Goal: Find contact information: Find contact information

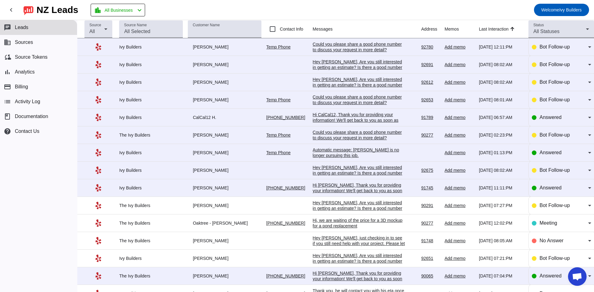
click at [335, 48] on div "Could you please share a good phone number to discuss your request in more deta…" at bounding box center [359, 46] width 93 height 11
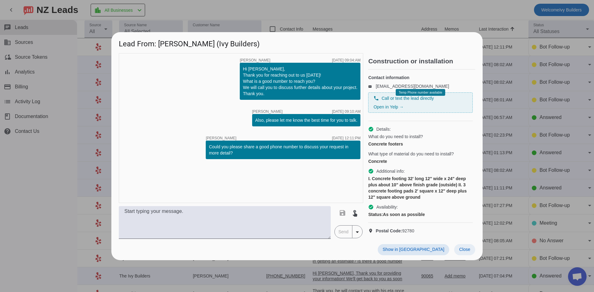
click at [469, 252] on span "Close" at bounding box center [464, 249] width 11 height 5
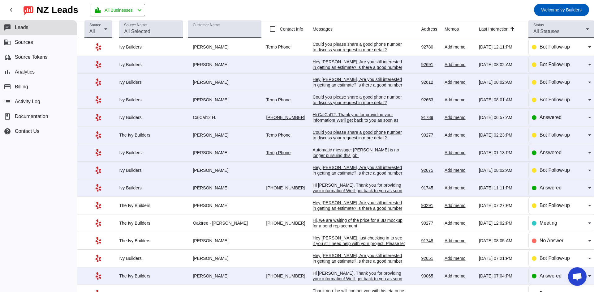
click at [366, 122] on div "Hi CalCal12, Thank you for providing your information! We'll get back to you as…" at bounding box center [359, 123] width 93 height 22
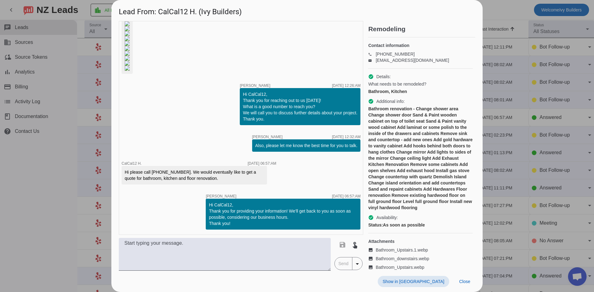
scroll to position [237, 0]
click at [56, 195] on div at bounding box center [297, 146] width 594 height 292
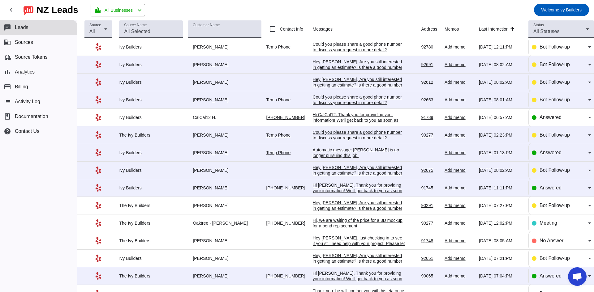
click at [376, 120] on div "Hi CalCal12, Thank you for providing your information! We'll get back to you as…" at bounding box center [359, 123] width 93 height 22
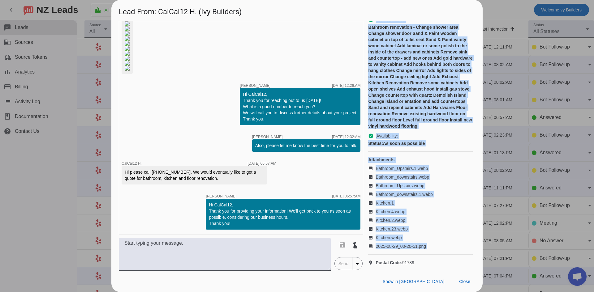
scroll to position [92, 0]
drag, startPoint x: 369, startPoint y: 24, endPoint x: 425, endPoint y: 265, distance: 247.8
click at [425, 265] on div "Remodeling Contact information phone [PHONE_NUMBER] email [EMAIL_ADDRESS][DOMAI…" at bounding box center [421, 146] width 107 height 250
copy div "Remodeling Contact information phone [PHONE_NUMBER] email [EMAIL_ADDRESS][DOMAI…"
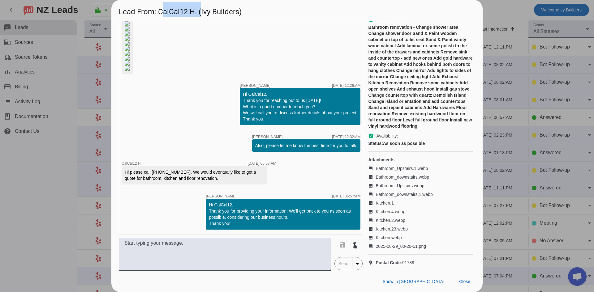
drag, startPoint x: 160, startPoint y: 13, endPoint x: 199, endPoint y: 12, distance: 39.6
click at [199, 12] on h1 "Lead From: CalCal12 H. (Ivy Builders)" at bounding box center [296, 10] width 371 height 21
copy h1 "CalCal12 H."
click at [550, 121] on div at bounding box center [297, 146] width 594 height 292
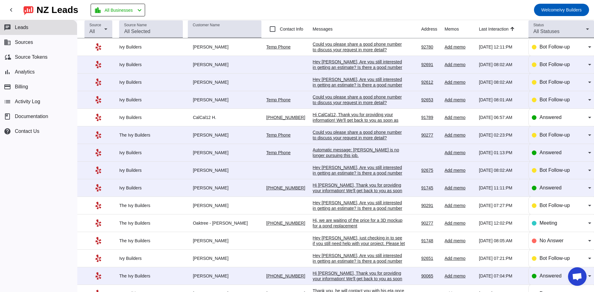
click at [325, 154] on div "Automatic message: [PERSON_NAME] is no longer pursuing this job." at bounding box center [359, 152] width 93 height 11
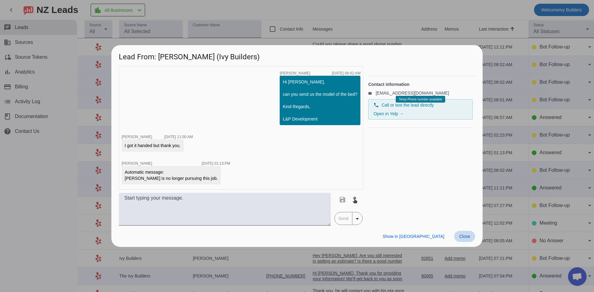
click at [465, 237] on span "Close" at bounding box center [464, 236] width 11 height 5
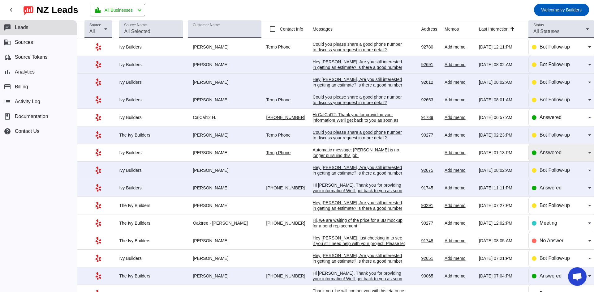
click at [564, 157] on div "Answered" at bounding box center [561, 152] width 59 height 17
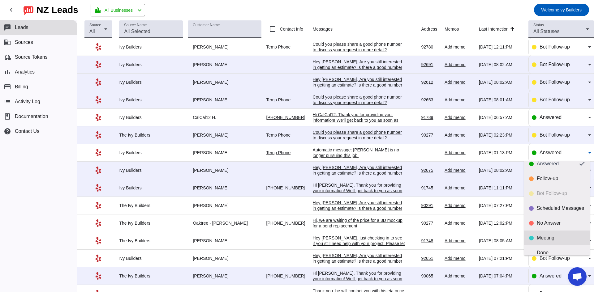
scroll to position [15, 0]
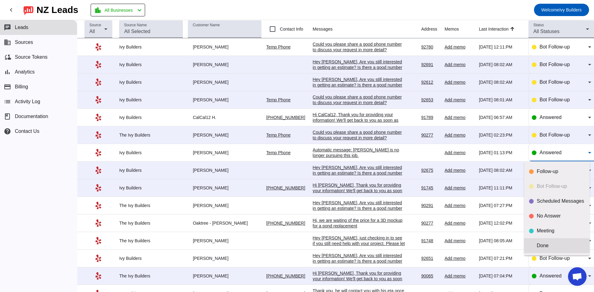
click at [551, 250] on mat-option "Done" at bounding box center [557, 245] width 66 height 15
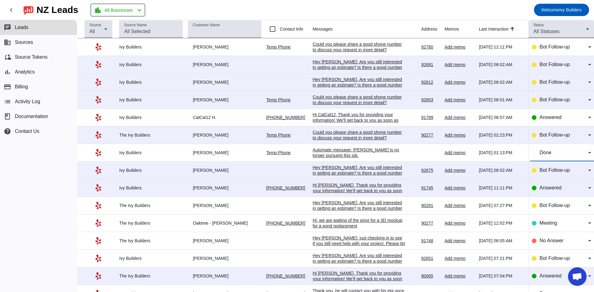
click at [329, 189] on div "Hi [PERSON_NAME], Thank you for providing your information! We'll get back to y…" at bounding box center [359, 193] width 93 height 22
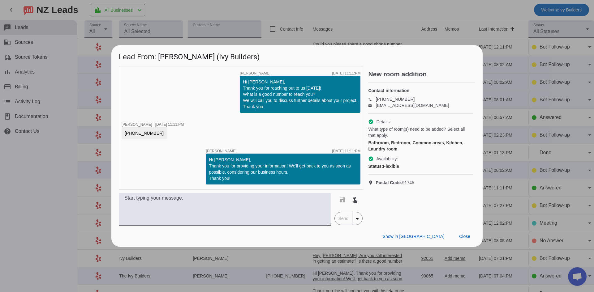
drag, startPoint x: 367, startPoint y: 71, endPoint x: 453, endPoint y: 195, distance: 150.6
click at [453, 195] on div "timer close [PERSON_NAME] [DATE] 11:11:PM Hi [PERSON_NAME], Thank you for reach…" at bounding box center [297, 146] width 356 height 160
copy div "New room addition Contact information phone [PHONE_NUMBER] email [EMAIL_ADDRESS…"
drag, startPoint x: 160, startPoint y: 58, endPoint x: 242, endPoint y: 58, distance: 81.3
click at [242, 58] on h1 "Lead From: [PERSON_NAME] (Ivy Builders)" at bounding box center [296, 55] width 371 height 21
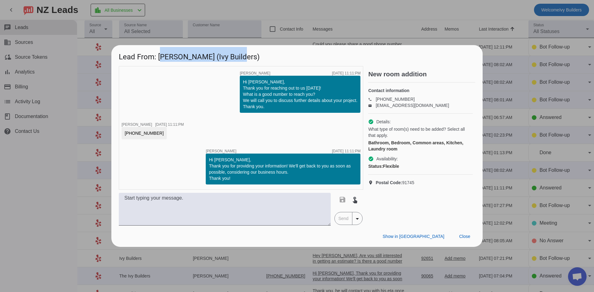
copy h1 "[PERSON_NAME] (Ivy Builders)"
click at [516, 162] on div at bounding box center [297, 146] width 594 height 292
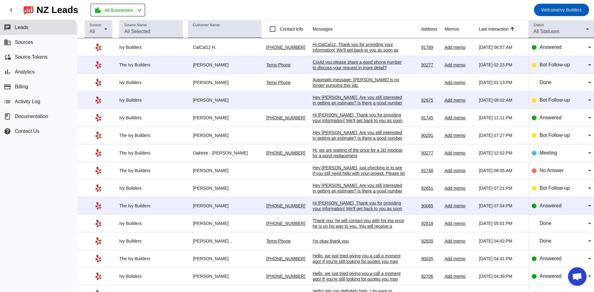
scroll to position [103, 0]
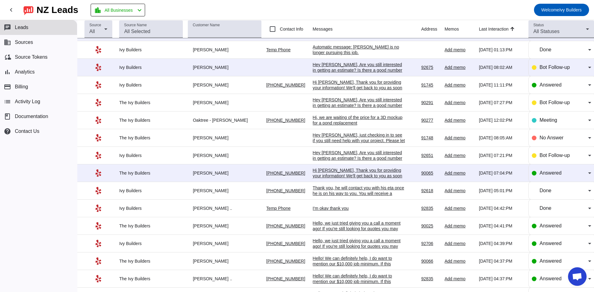
click at [346, 174] on div "Hi [PERSON_NAME], Thank you for providing your information! We'll get back to y…" at bounding box center [359, 179] width 93 height 22
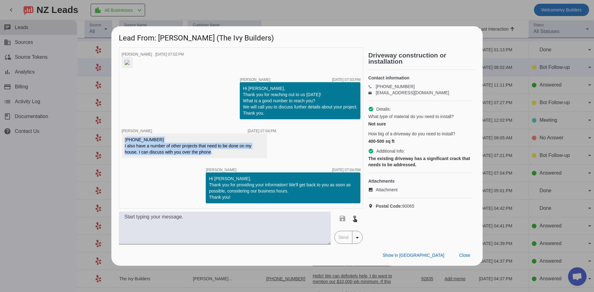
drag, startPoint x: 121, startPoint y: 139, endPoint x: 222, endPoint y: 157, distance: 102.8
click at [222, 157] on div "timer close [PERSON_NAME] [DATE] 07:02:PM timer close [PERSON_NAME] [DATE] 07:0…" at bounding box center [241, 127] width 244 height 161
copy div "[PHONE_NUMBER] I also have a number of other projects that need to be done on m…"
click at [529, 107] on div at bounding box center [297, 146] width 594 height 292
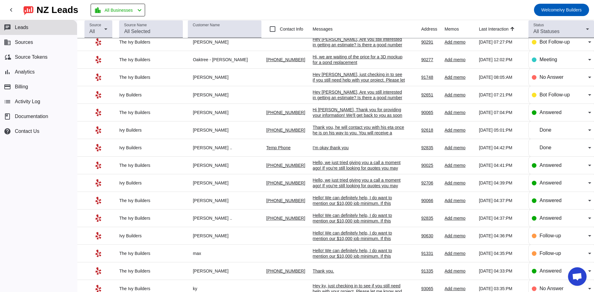
scroll to position [0, 0]
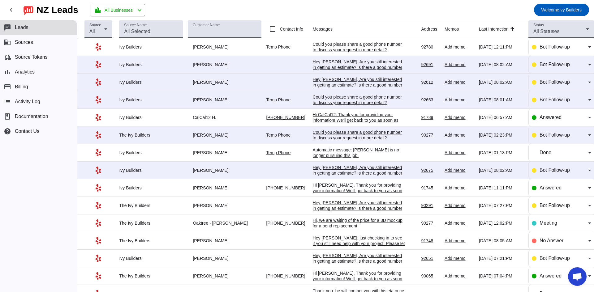
click at [366, 97] on div "Could you please share a good phone number to discuss your request in more deta…" at bounding box center [359, 99] width 93 height 11
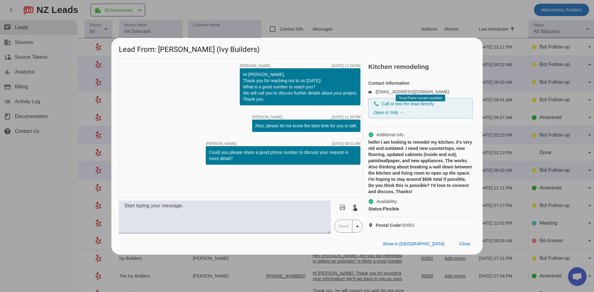
click at [503, 195] on div at bounding box center [297, 146] width 594 height 292
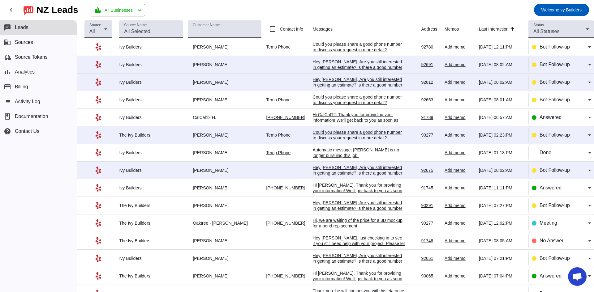
click at [272, 99] on link "Temp Phone" at bounding box center [278, 99] width 24 height 5
